Goal: Complete application form

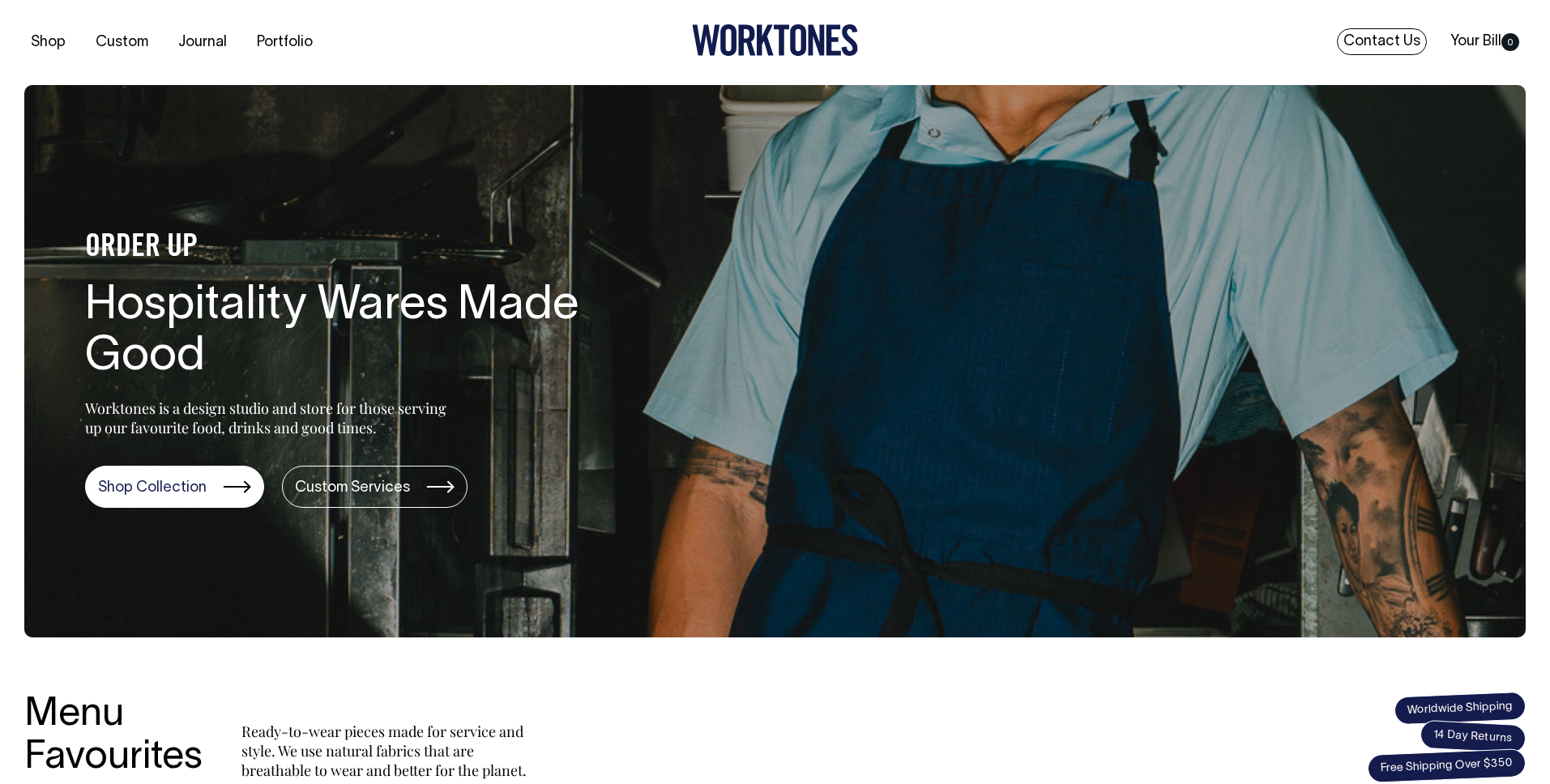
click at [1355, 39] on link "Contact Us" at bounding box center [1382, 41] width 90 height 27
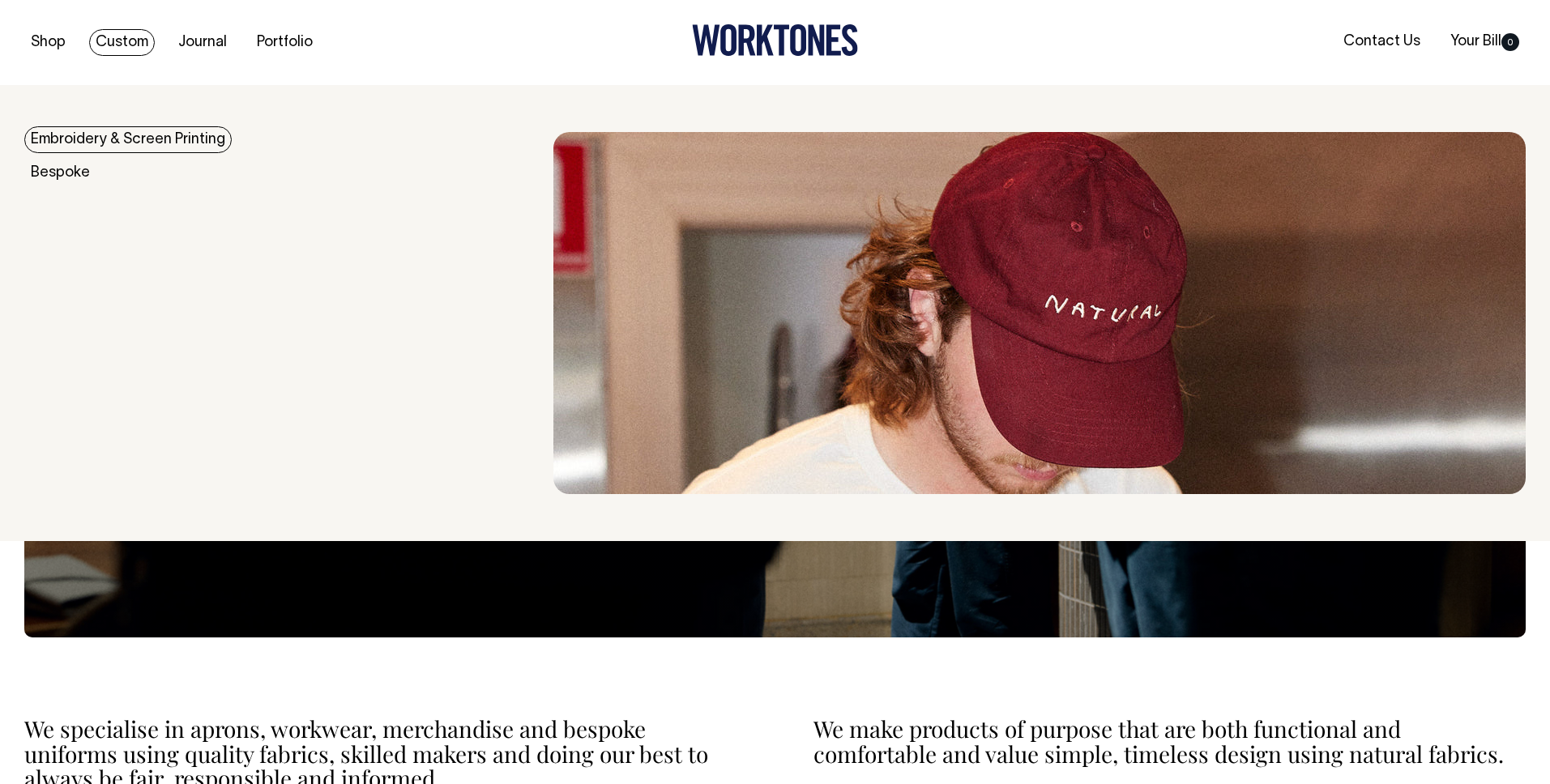
click at [128, 42] on link "Custom" at bounding box center [122, 42] width 66 height 27
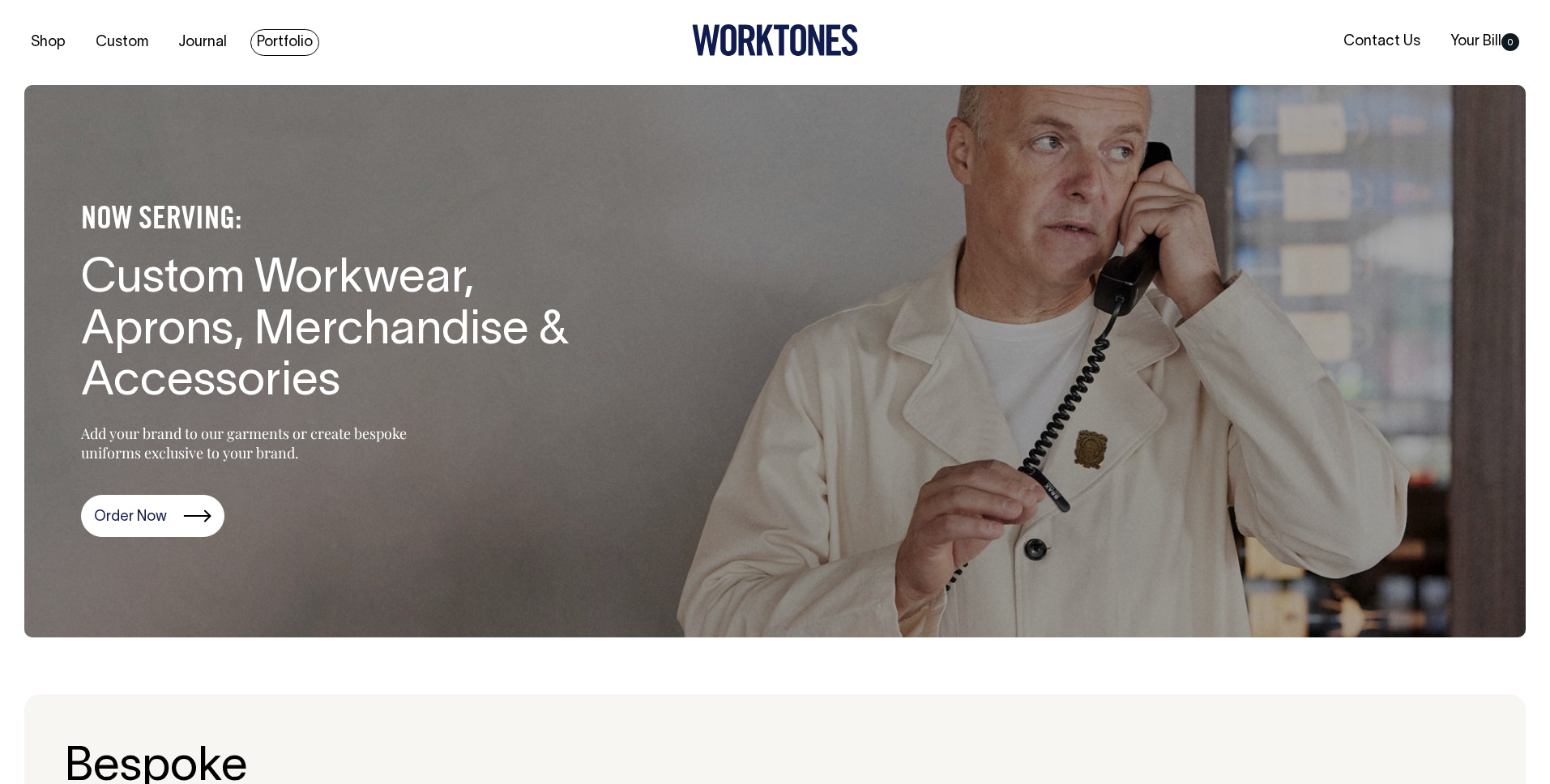
click at [284, 29] on link "Portfolio" at bounding box center [284, 42] width 68 height 27
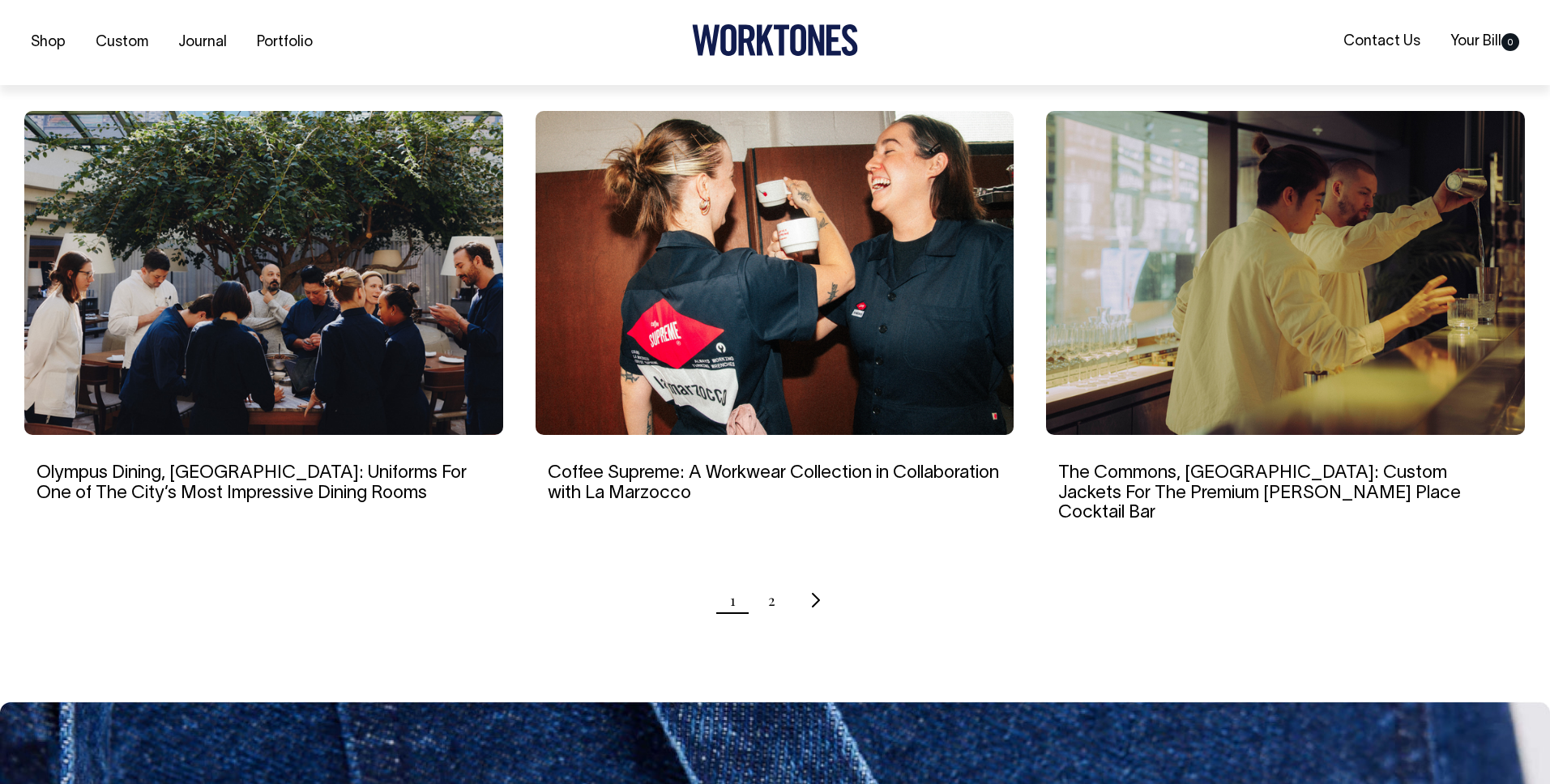
scroll to position [1475, 0]
click at [770, 581] on link "2" at bounding box center [771, 599] width 7 height 41
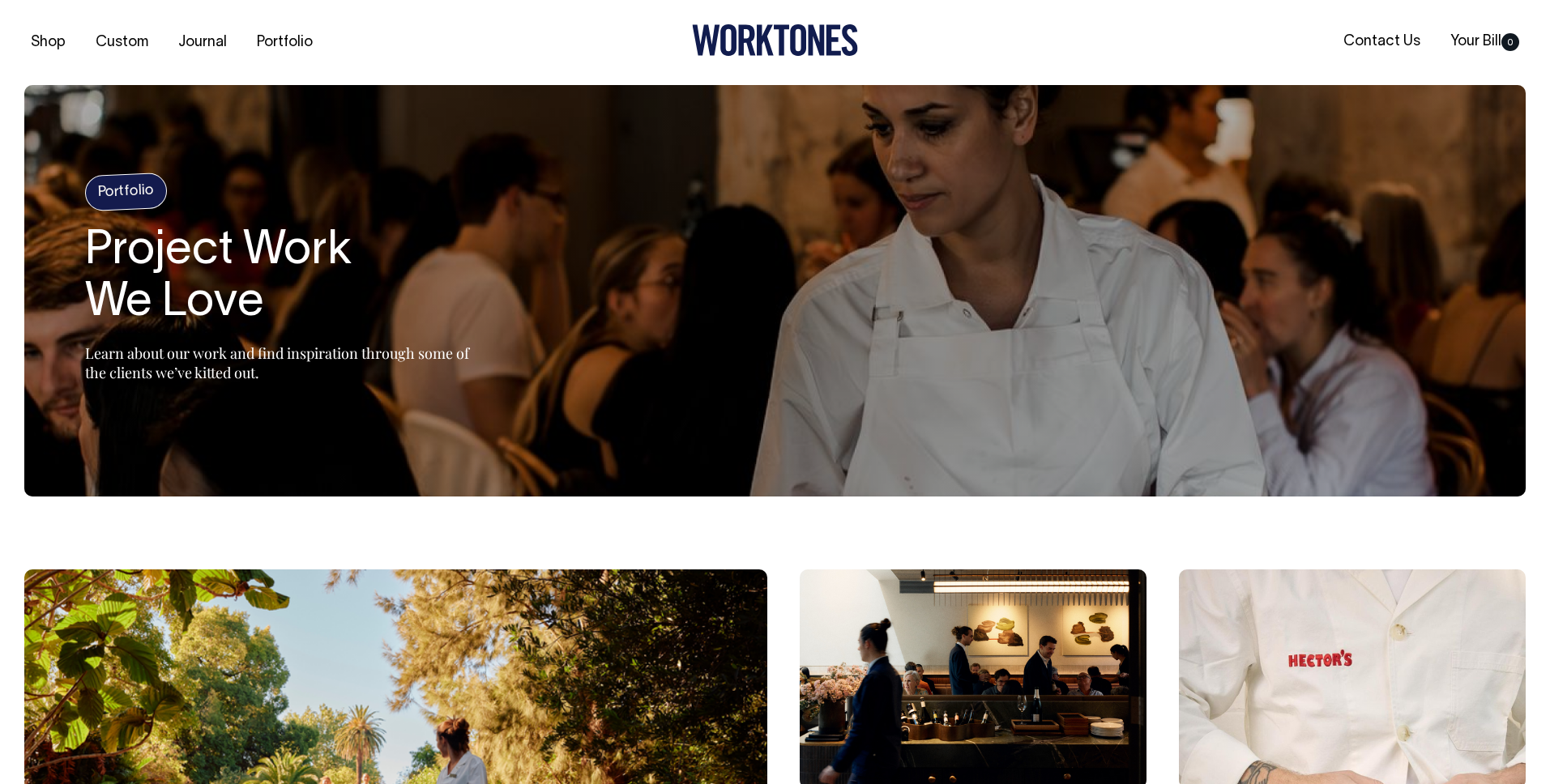
click at [731, 41] on icon at bounding box center [775, 40] width 166 height 32
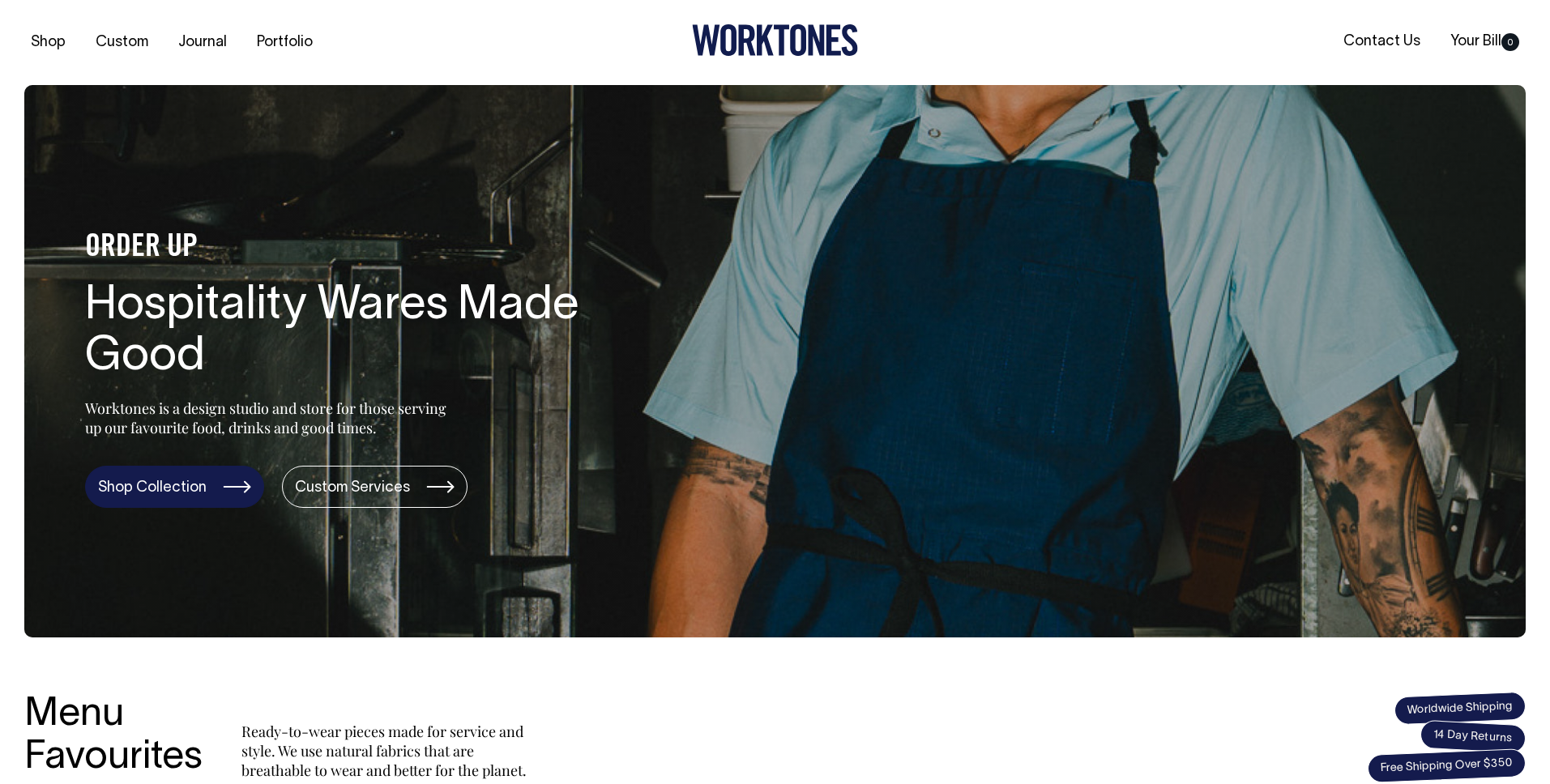
click at [157, 493] on link "Shop Collection" at bounding box center [174, 486] width 179 height 42
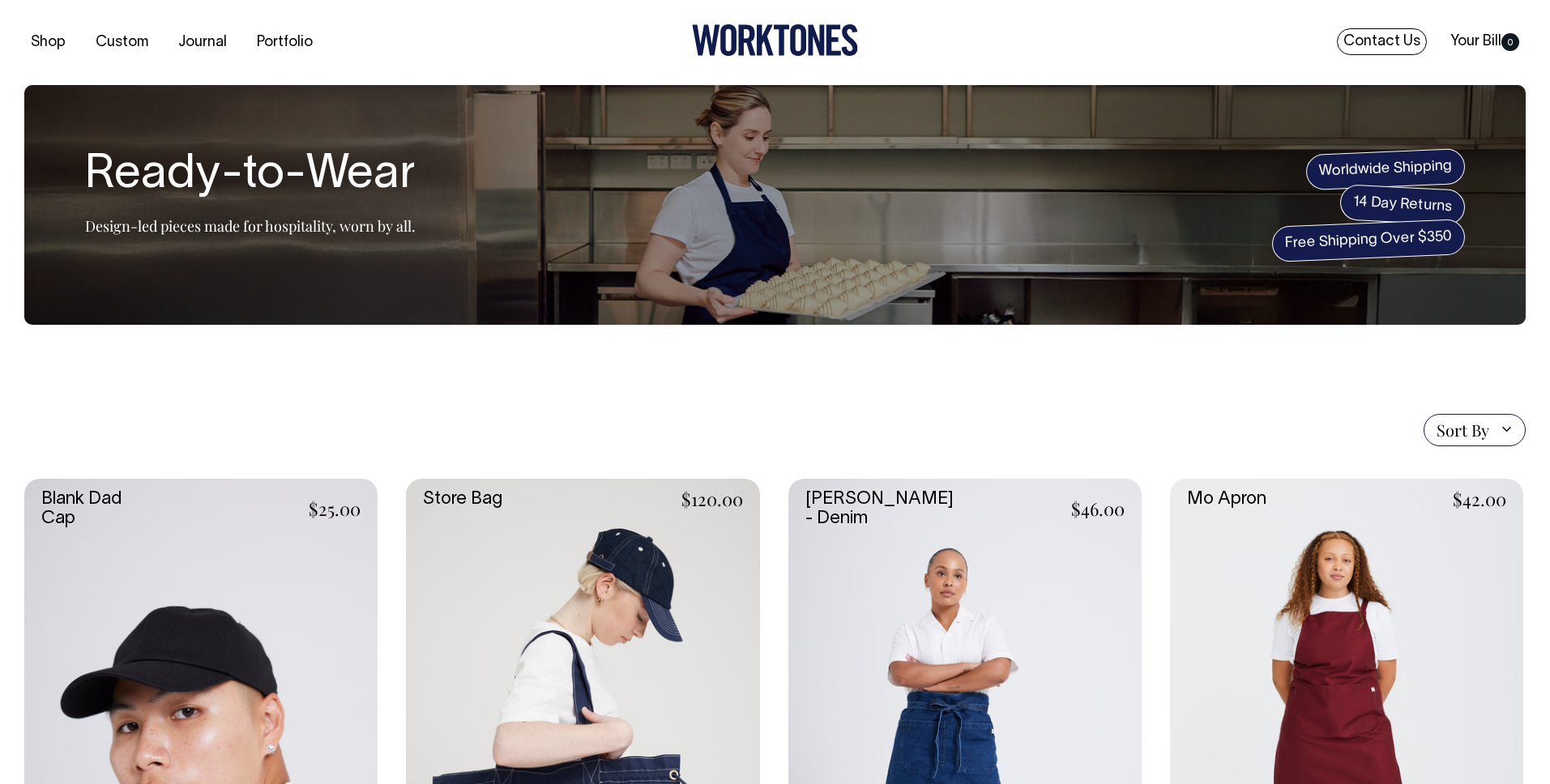
click at [1363, 41] on link "Contact Us" at bounding box center [1382, 41] width 90 height 27
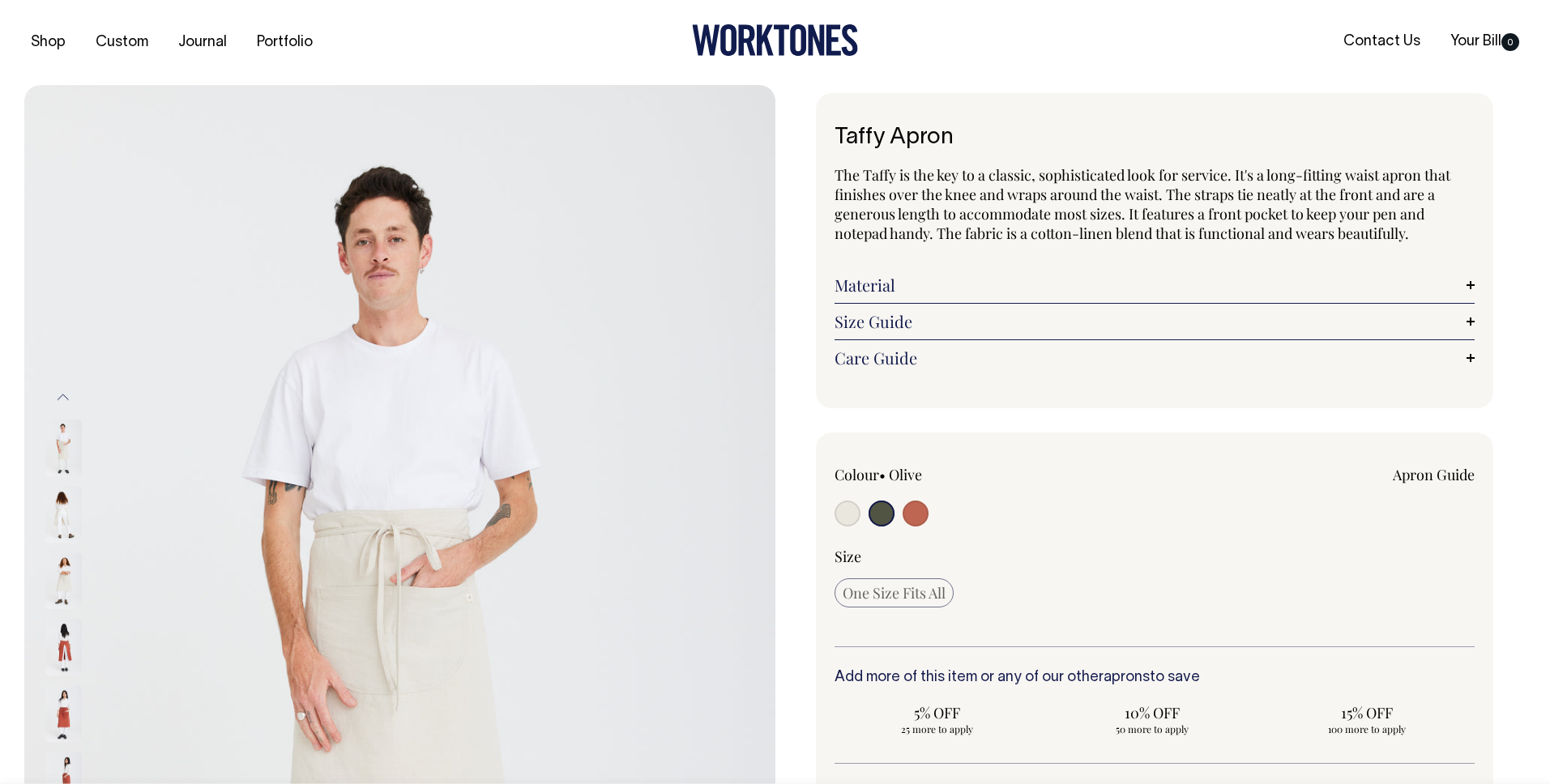
click at [53, 445] on img at bounding box center [63, 448] width 36 height 57
click at [59, 512] on img at bounding box center [63, 515] width 36 height 57
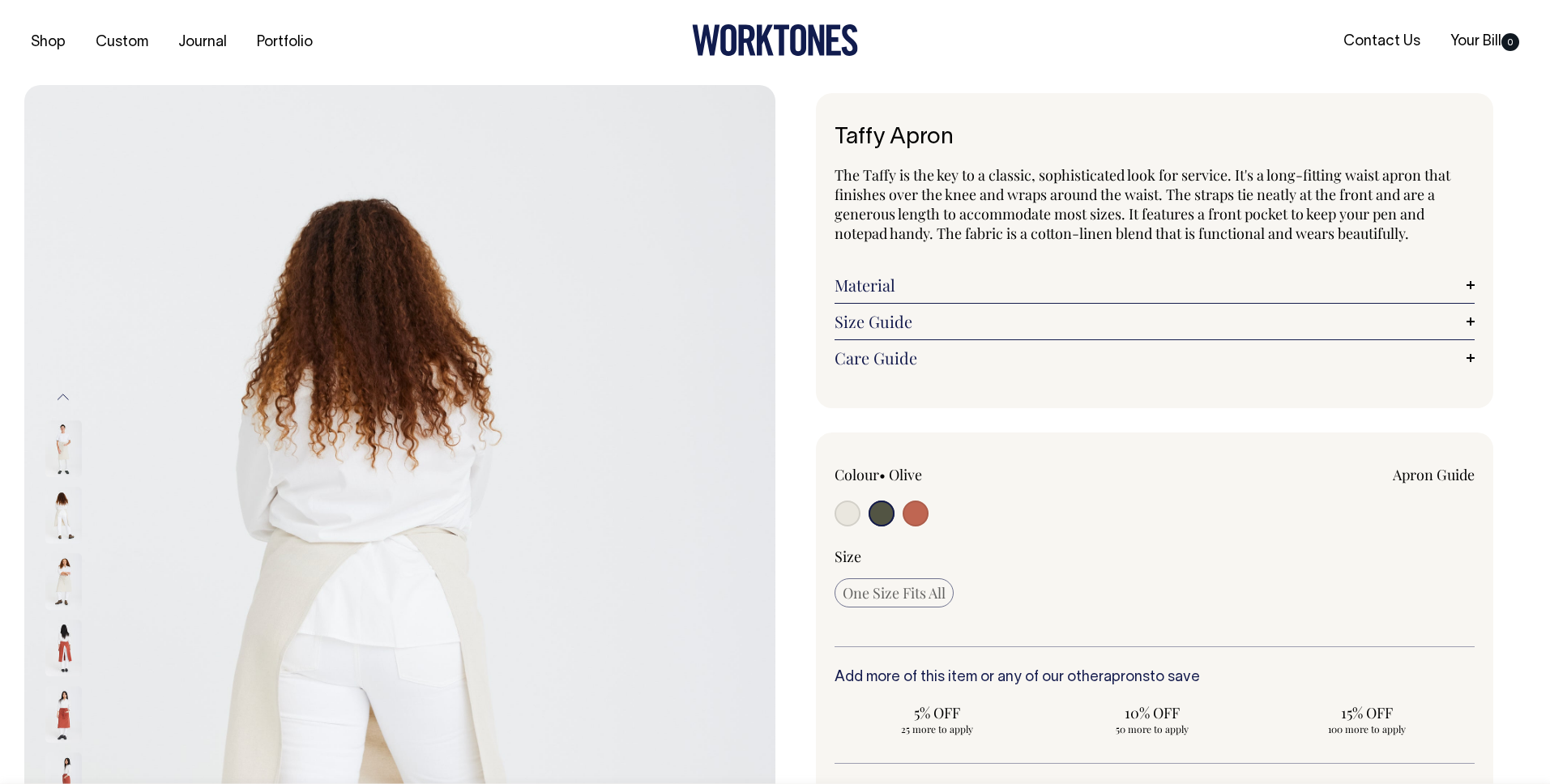
click at [71, 571] on img at bounding box center [63, 581] width 36 height 57
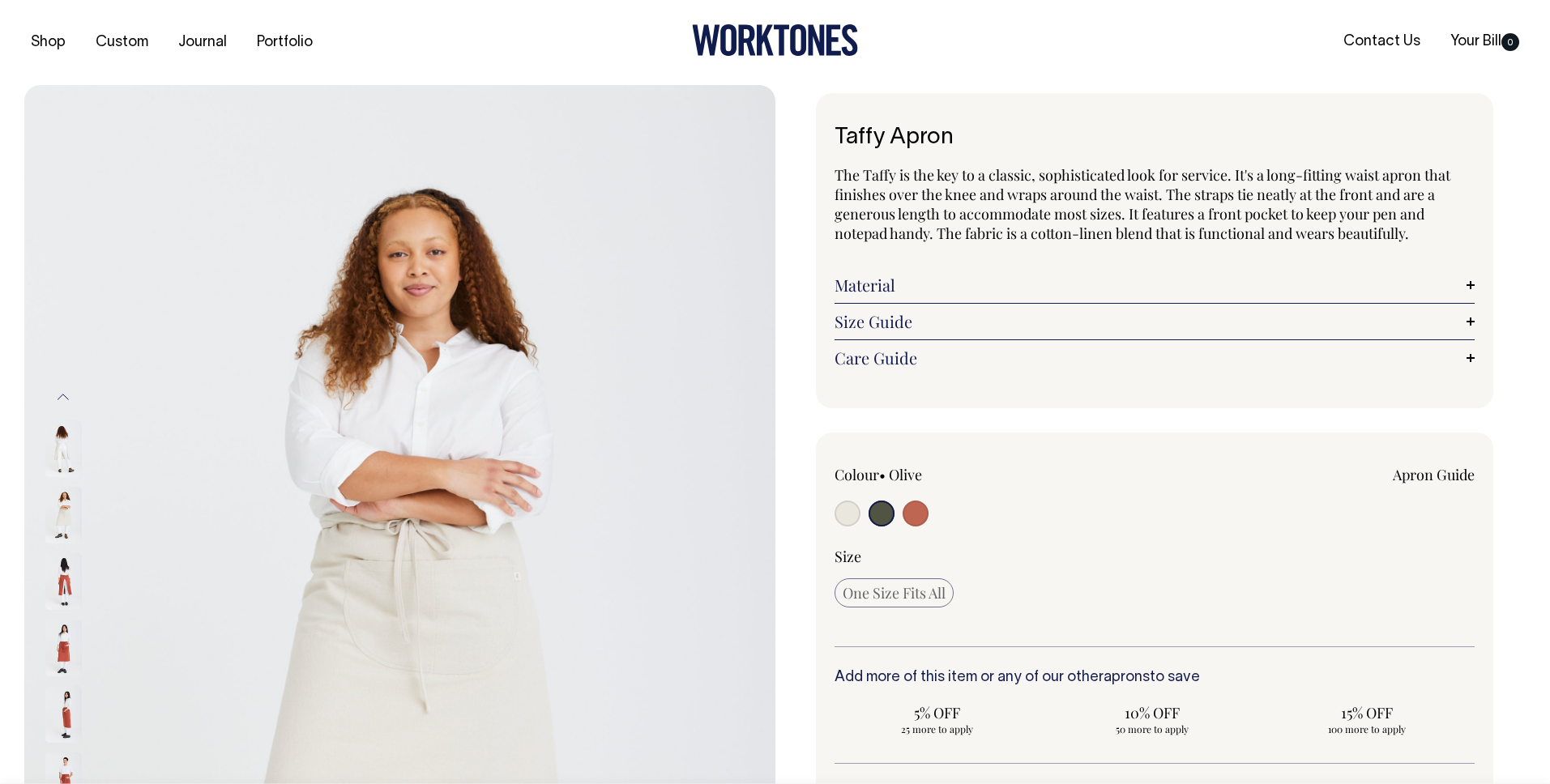
click at [60, 644] on img at bounding box center [63, 647] width 36 height 57
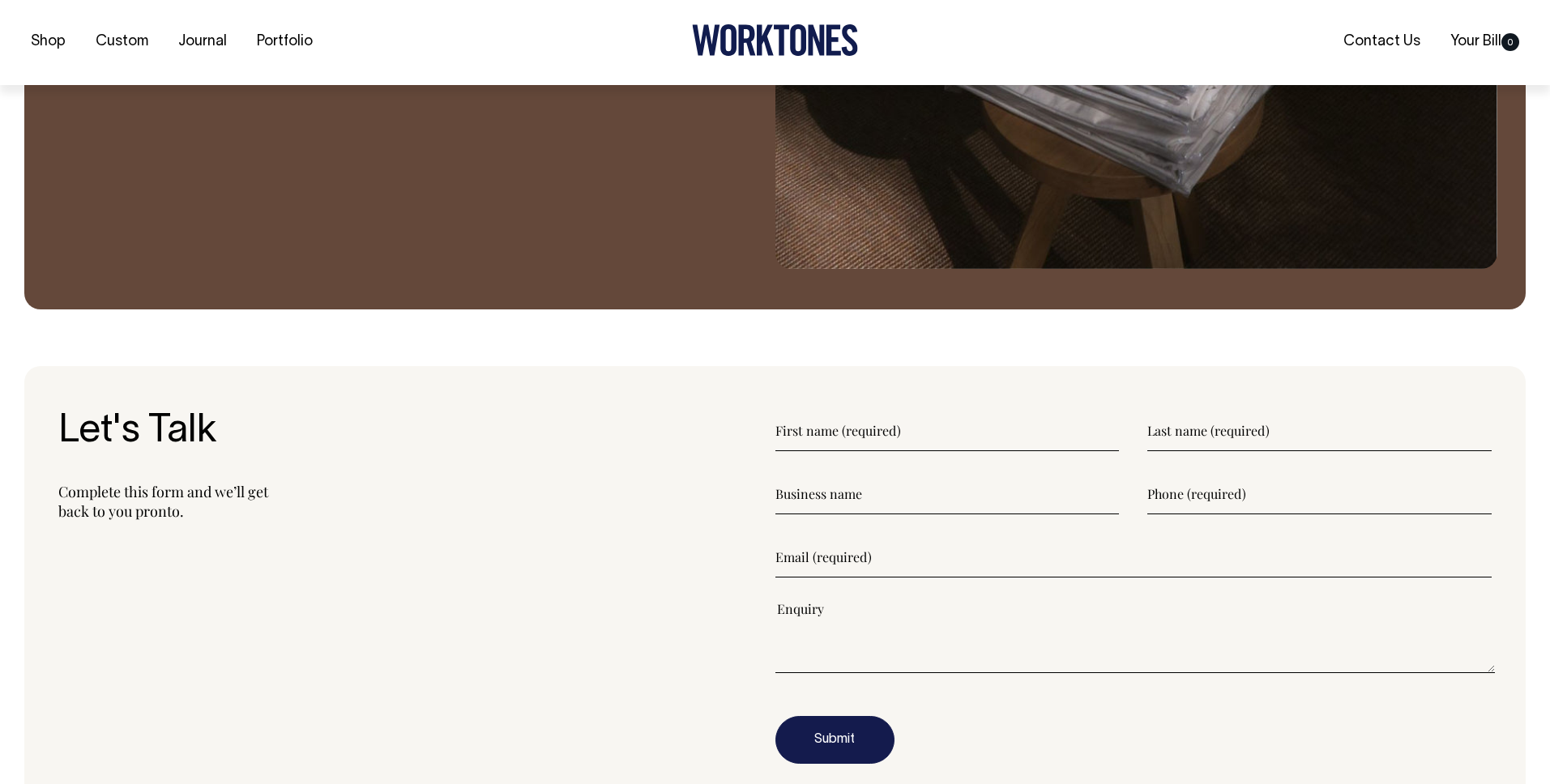
scroll to position [1882, 0]
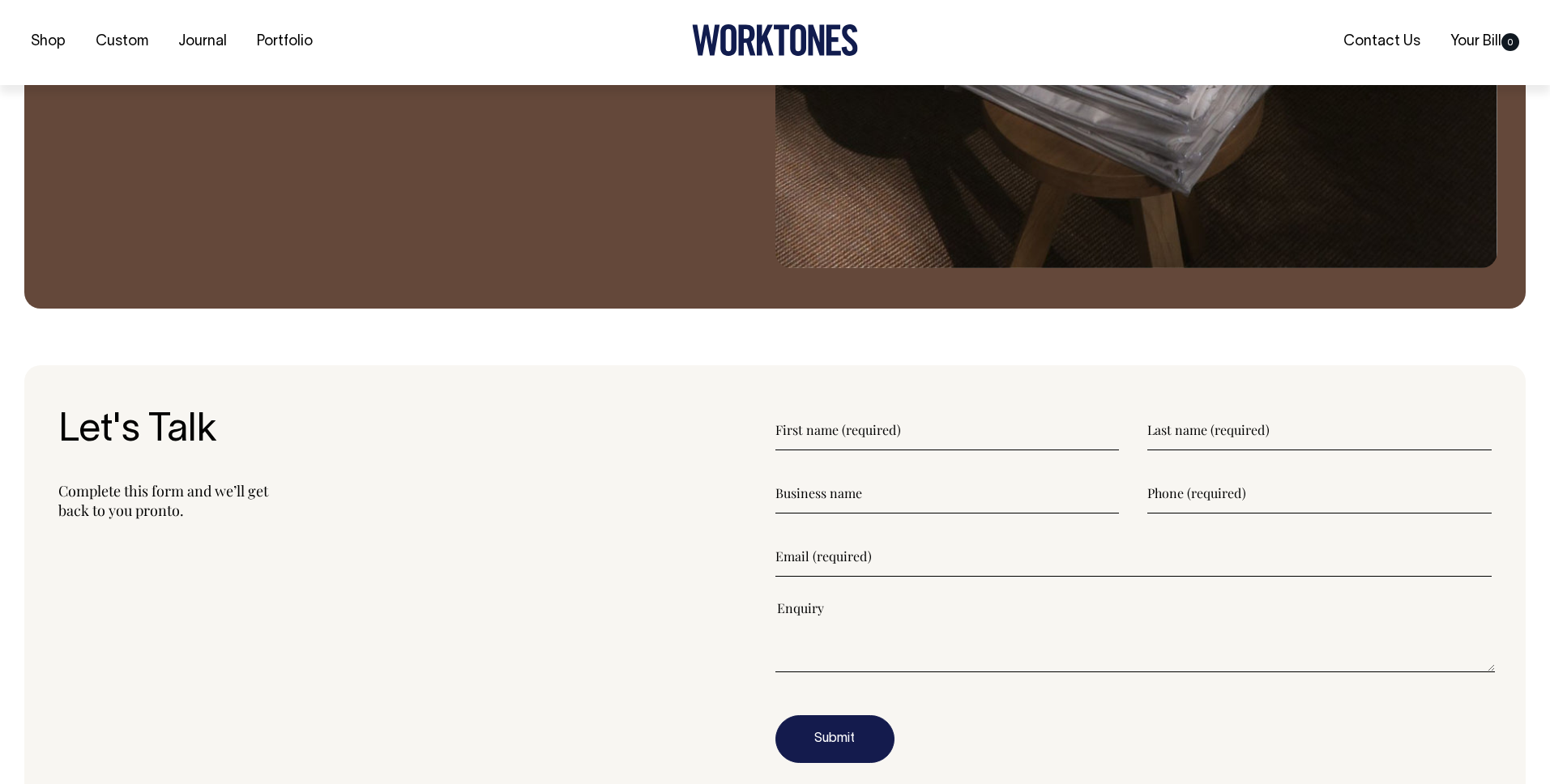
click at [821, 431] on input"] "text" at bounding box center [947, 429] width 344 height 41
type input"] "[PERSON_NAME]"
type input"] "Olive Ateliers"
type input"] "[PHONE_NUMBER]"
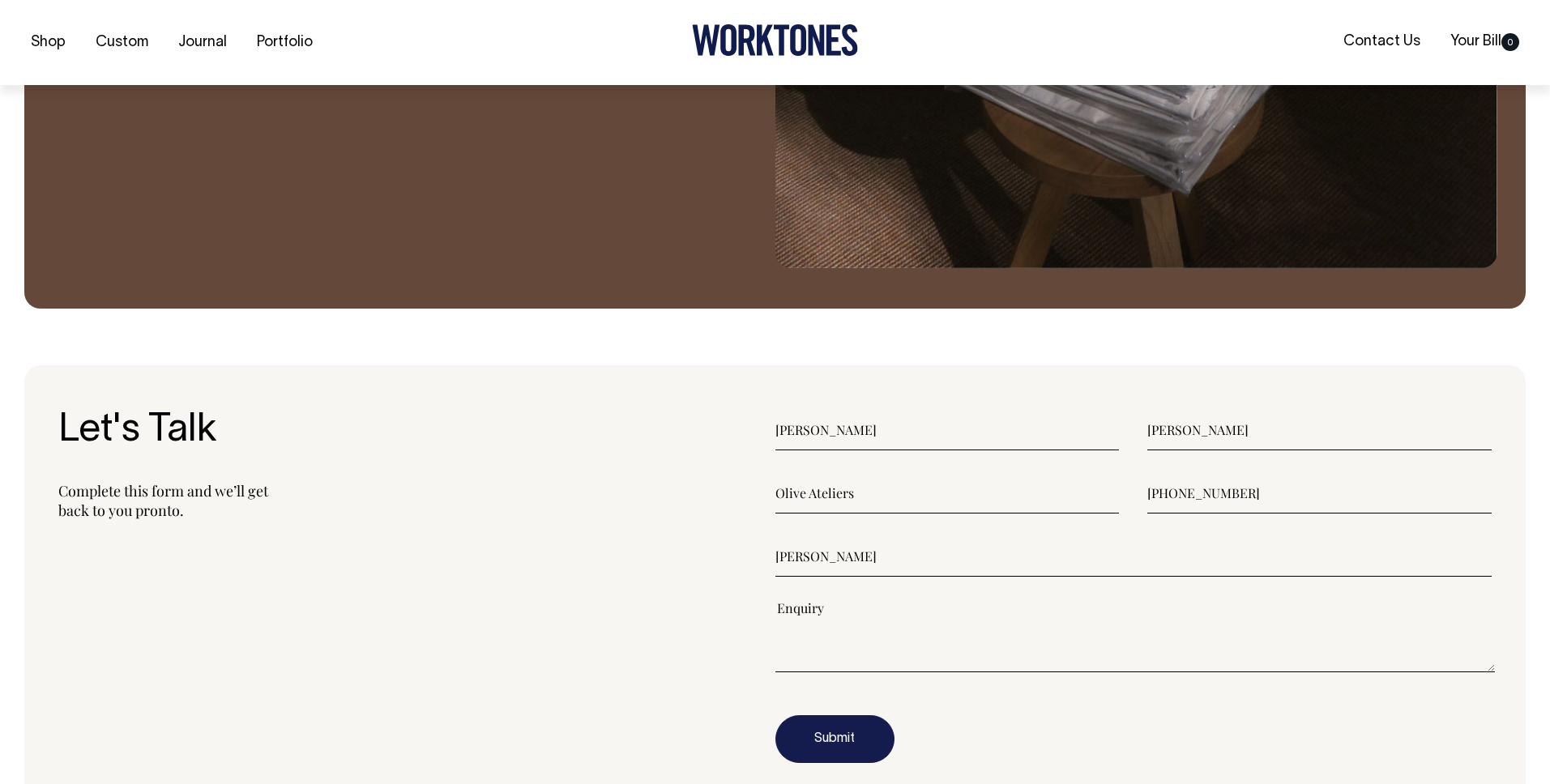
type input"] "[PERSON_NAME][EMAIL_ADDRESS][DOMAIN_NAME]"
click at [855, 656] on textarea"] at bounding box center [1135, 635] width 720 height 73
paste textarea"] "I’m reaching out on behalf of Olive Ateliers, a lifestyle retail brand based in…"
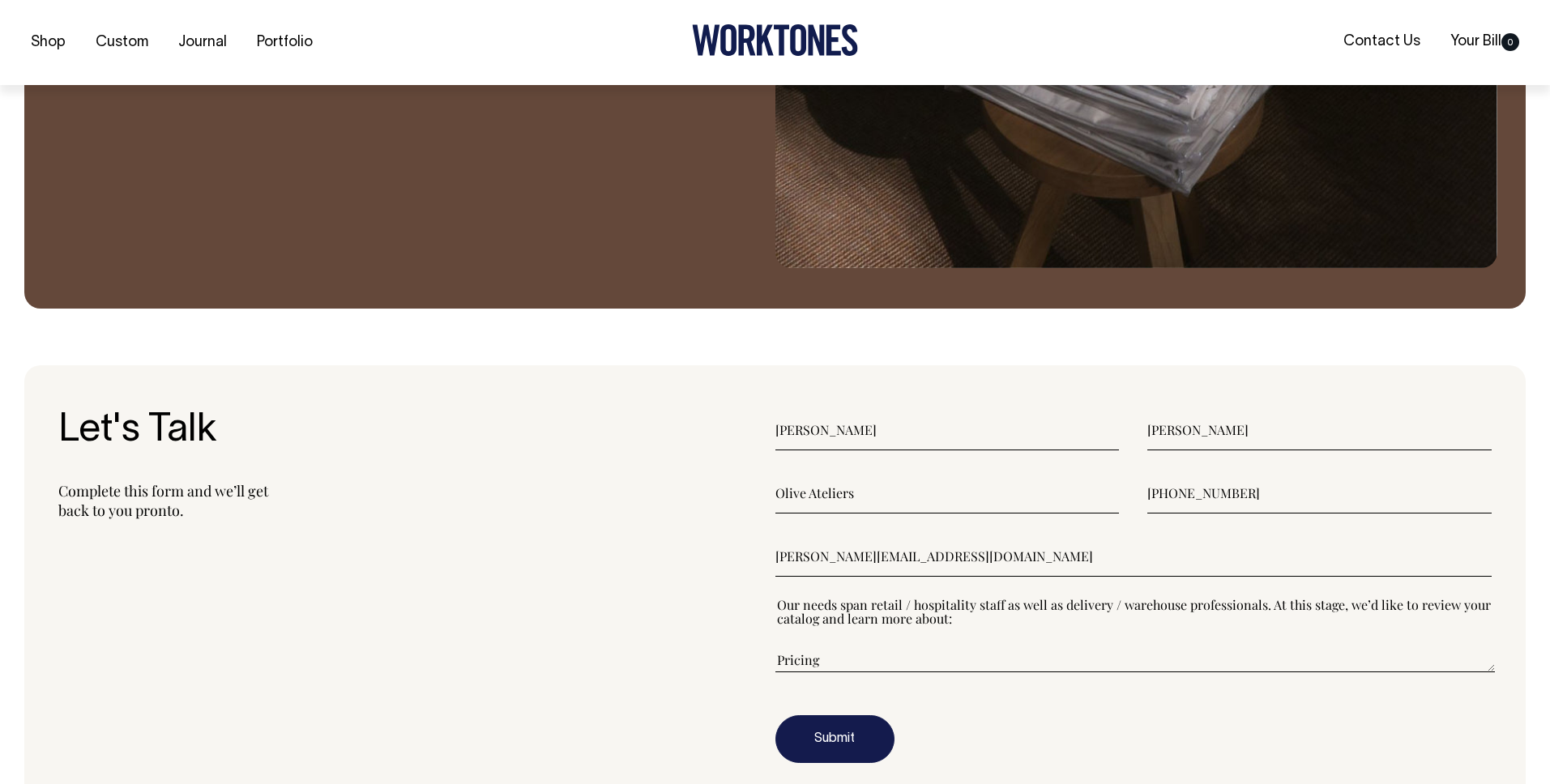
scroll to position [0, 0]
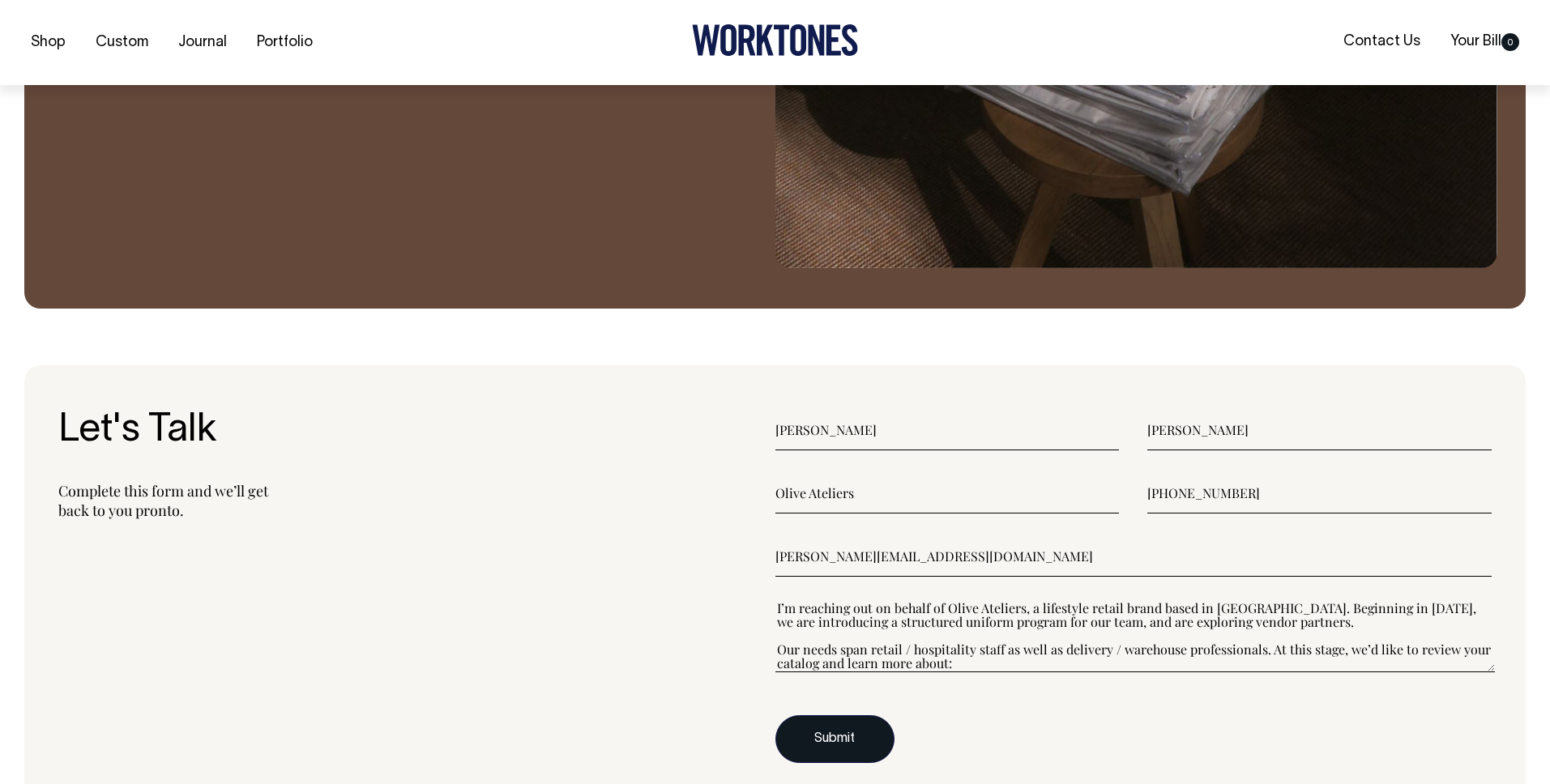
type textarea"] "I’m reaching out on behalf of Olive Ateliers, a lifestyle retail brand based in…"
click at [843, 751] on button "Submit" at bounding box center [834, 740] width 119 height 49
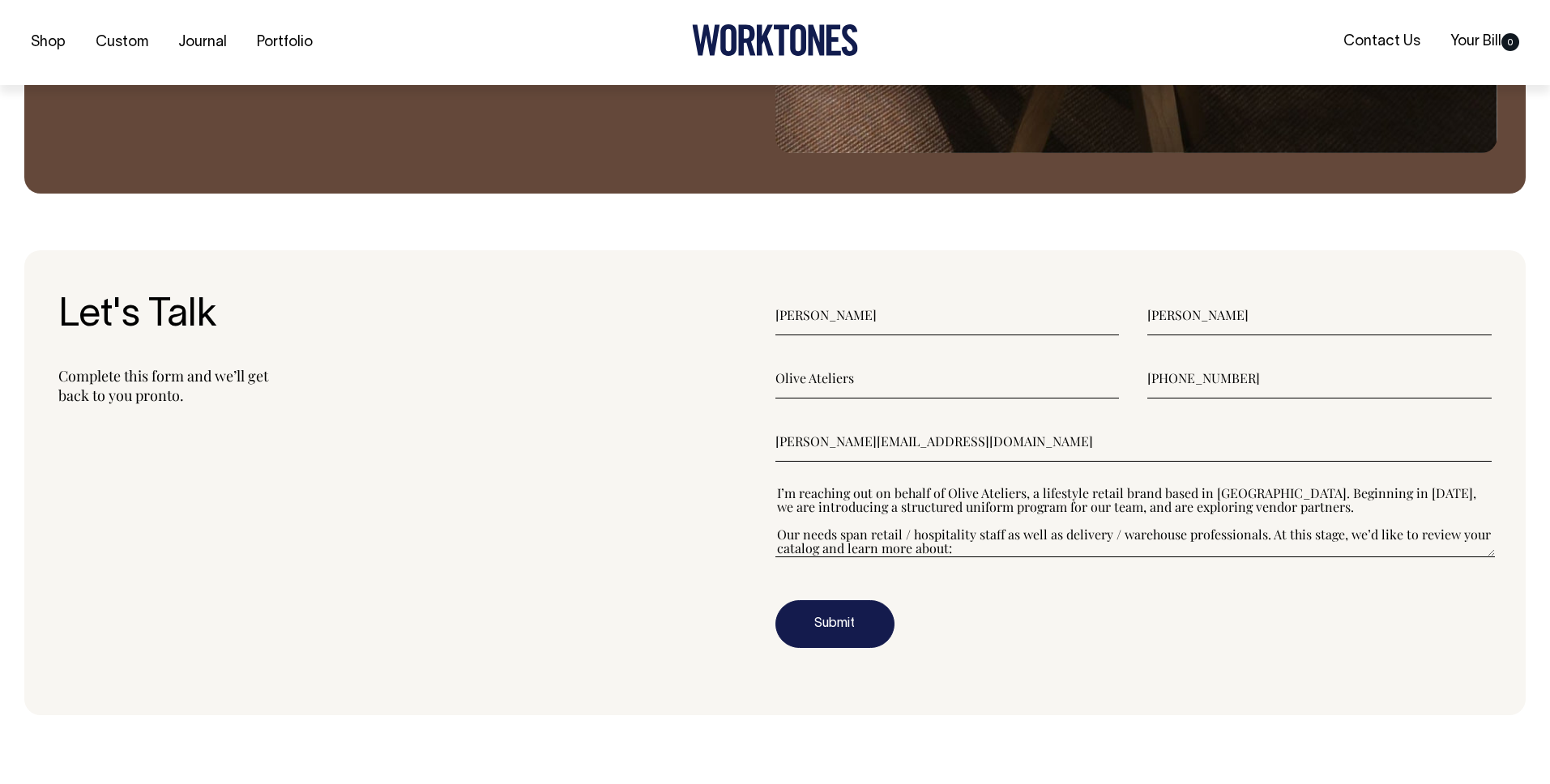
click at [949, 530] on textarea"] "I’m reaching out on behalf of Olive Ateliers, a lifestyle retail brand based in…" at bounding box center [1135, 520] width 720 height 73
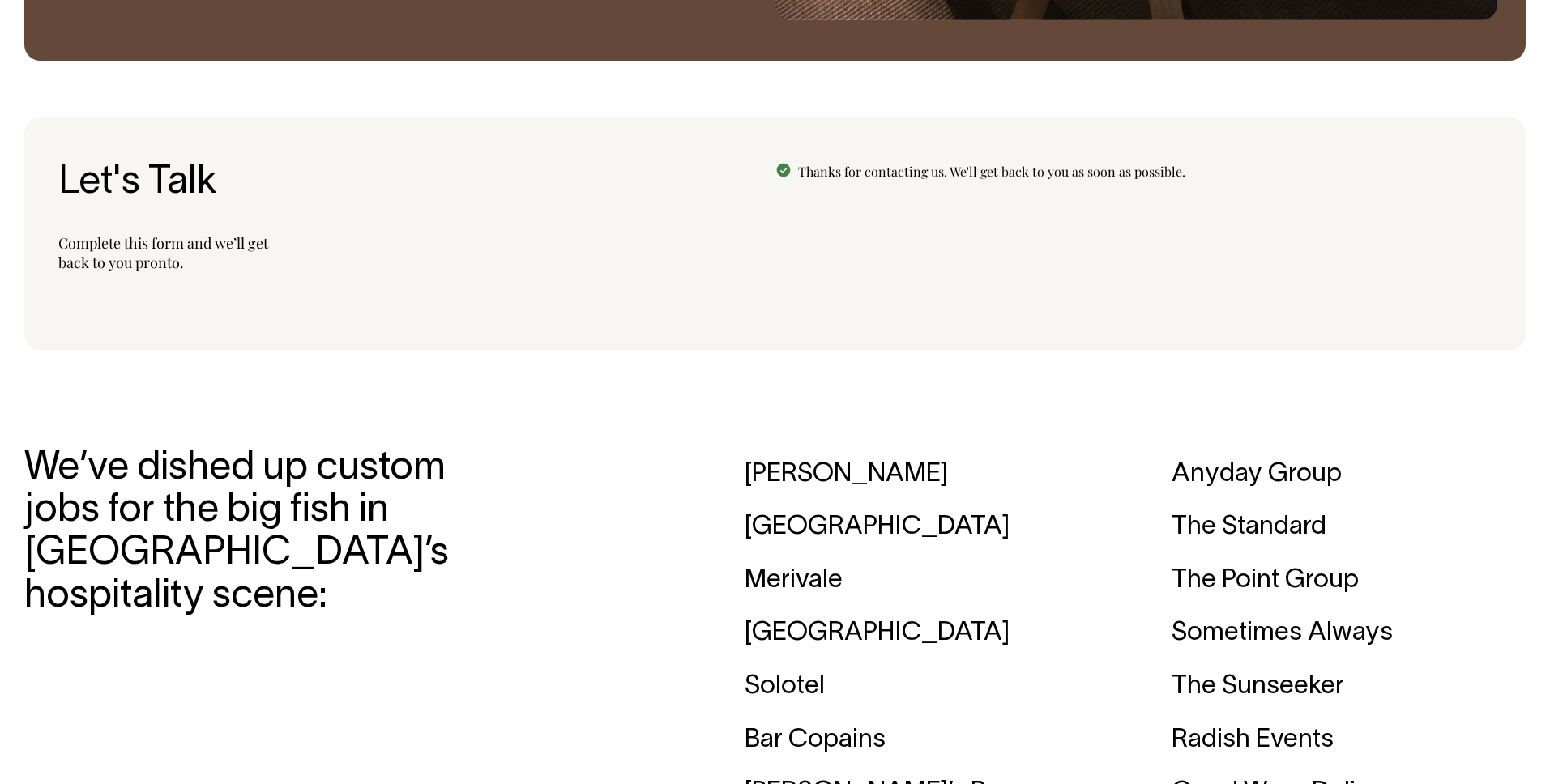
scroll to position [2130, 0]
